Goal: Task Accomplishment & Management: Manage account settings

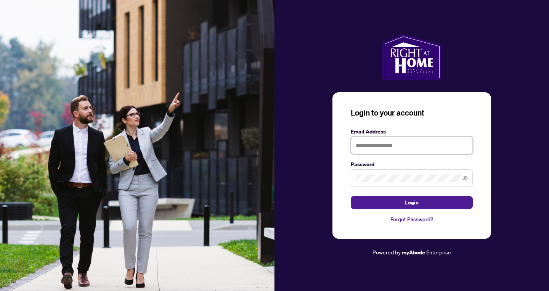
click at [378, 145] on input "text" at bounding box center [412, 146] width 122 height 18
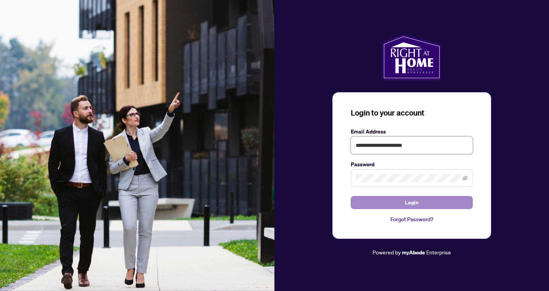
type input "**********"
click at [412, 201] on span "Login" at bounding box center [412, 202] width 14 height 12
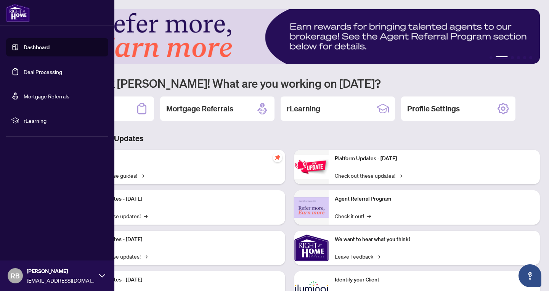
click at [36, 72] on link "Deal Processing" at bounding box center [43, 71] width 39 height 7
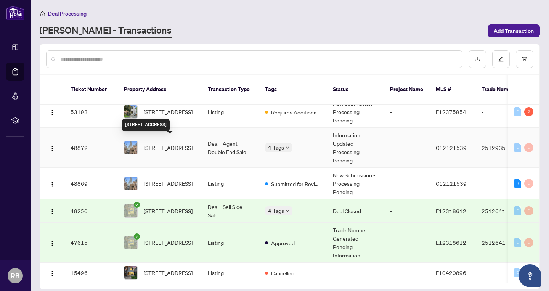
scroll to position [7, 0]
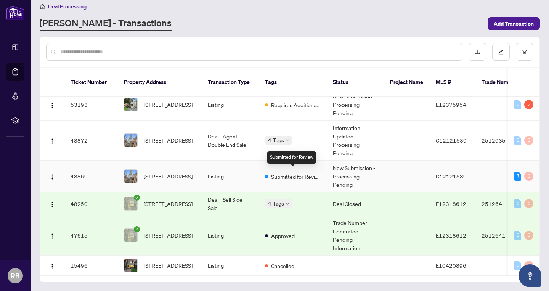
click at [270, 172] on div "Submitted for Review" at bounding box center [293, 176] width 56 height 9
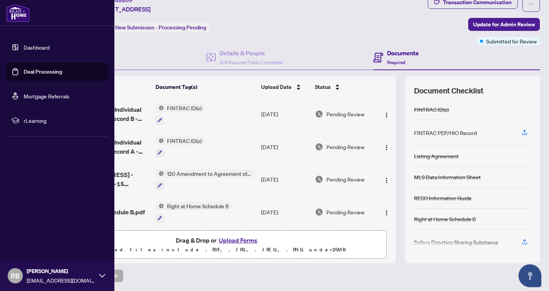
click at [43, 74] on link "Deal Processing" at bounding box center [43, 71] width 39 height 7
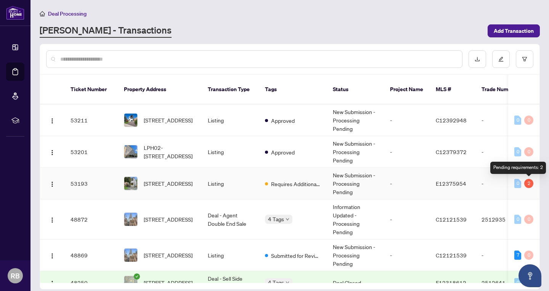
click at [529, 184] on div "2" at bounding box center [528, 183] width 9 height 9
